Goal: Information Seeking & Learning: Compare options

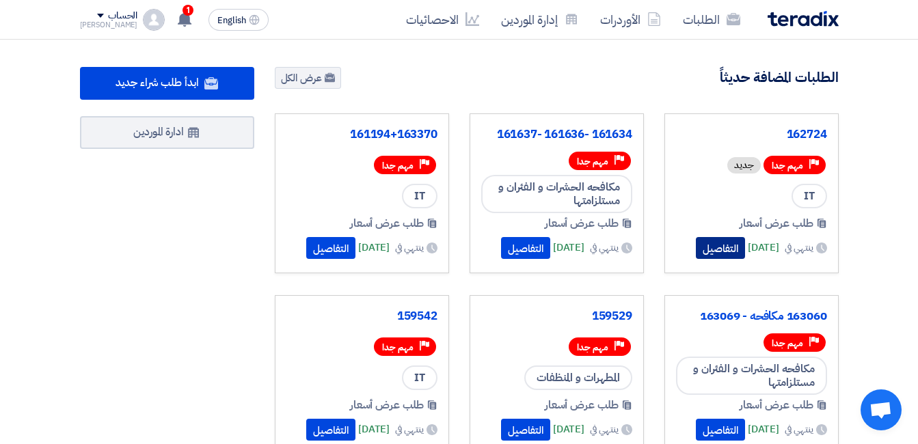
click at [721, 242] on button "التفاصيل" at bounding box center [720, 248] width 49 height 22
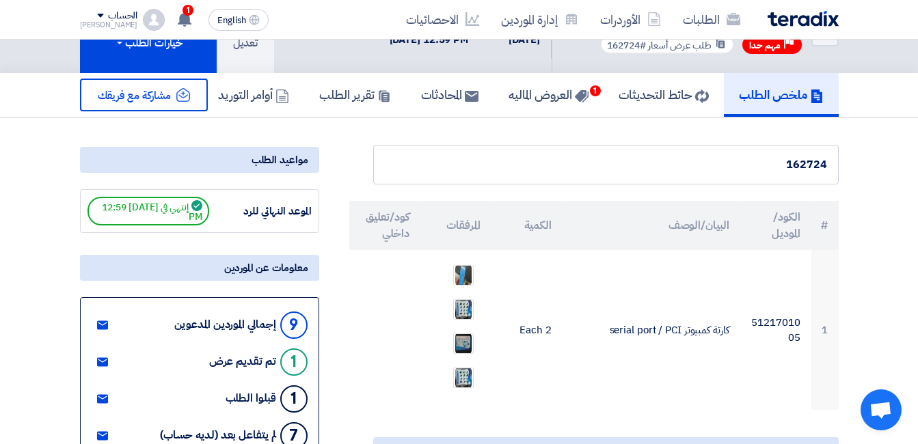
scroll to position [68, 0]
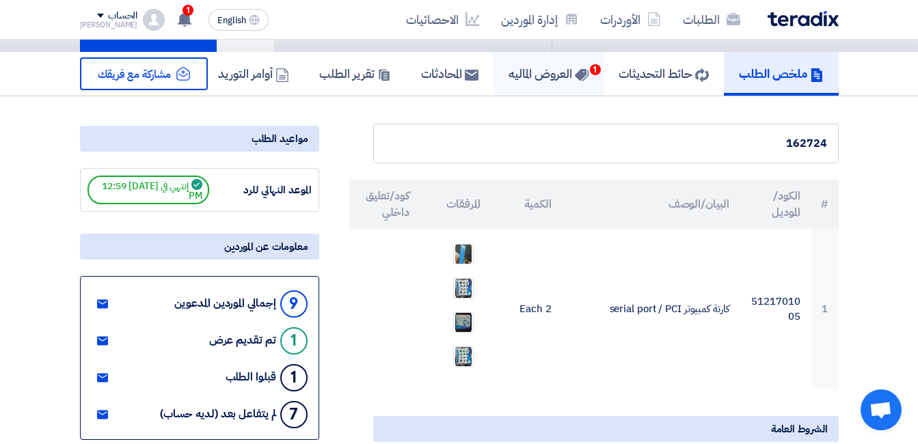
click at [540, 79] on h5 "العروض الماليه 1" at bounding box center [549, 74] width 80 height 16
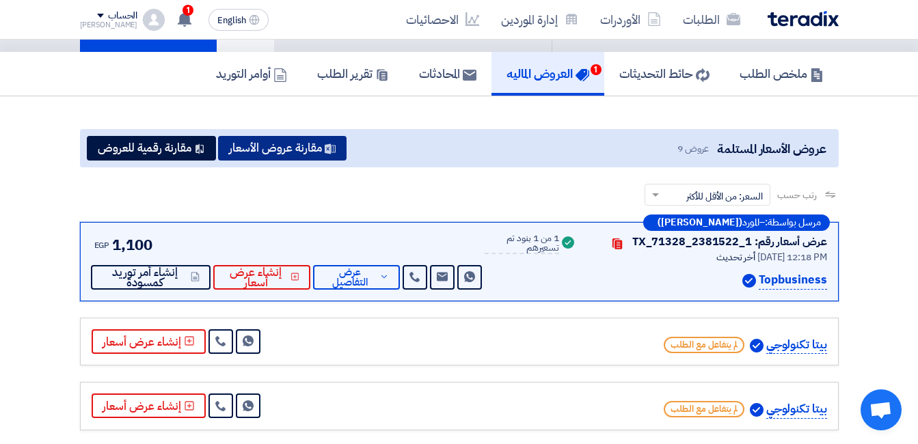
click at [293, 142] on button "مقارنة عروض الأسعار" at bounding box center [282, 148] width 129 height 25
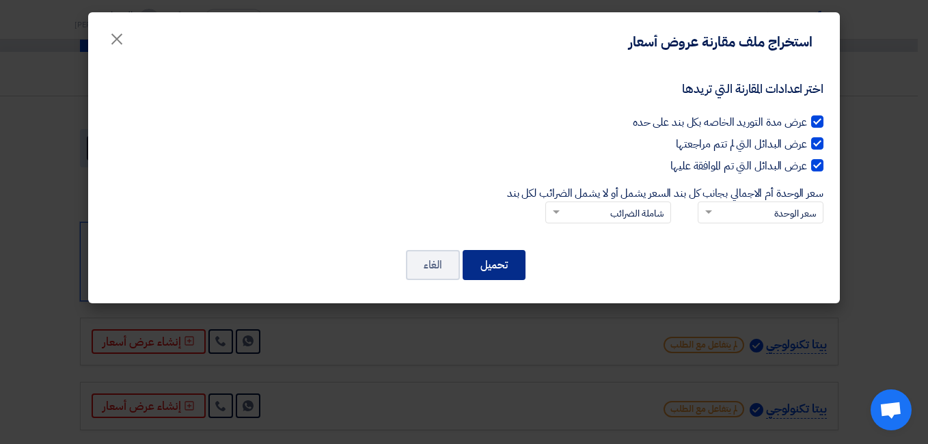
click at [500, 260] on button "تحميل" at bounding box center [494, 265] width 63 height 30
